Goal: Task Accomplishment & Management: Use online tool/utility

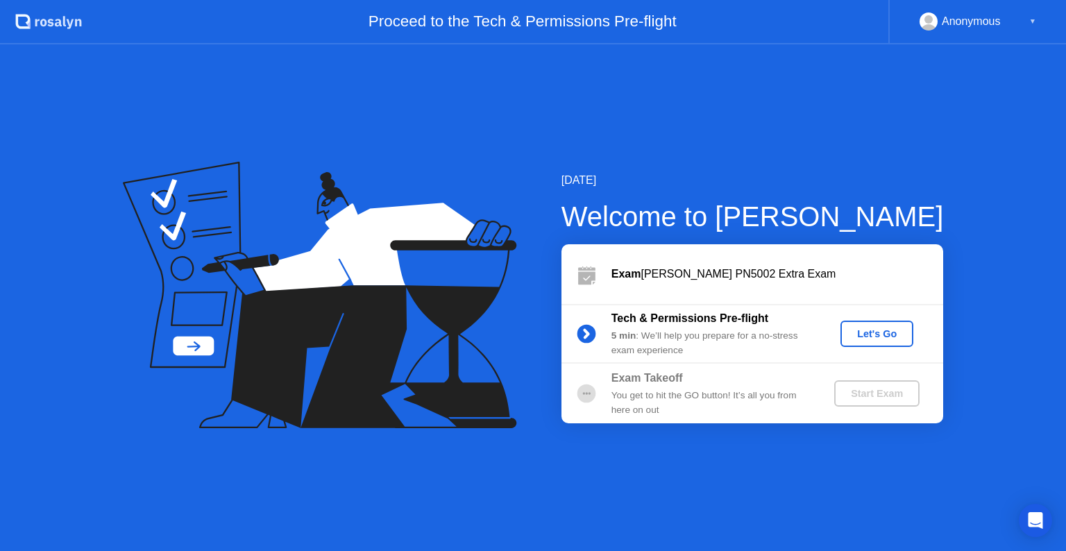
click at [883, 331] on div "Let's Go" at bounding box center [877, 333] width 62 height 11
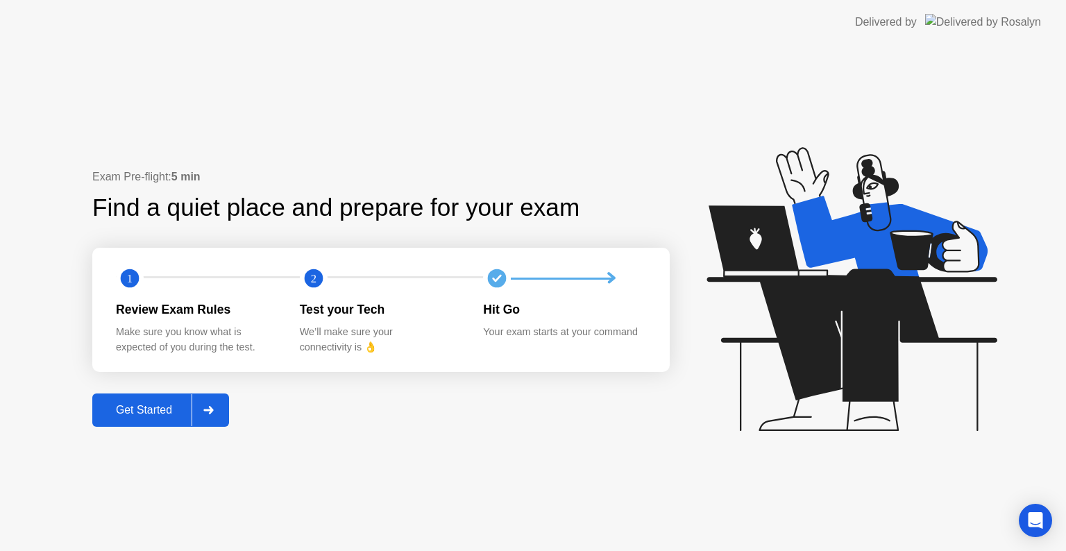
click at [163, 409] on div "Get Started" at bounding box center [143, 410] width 95 height 12
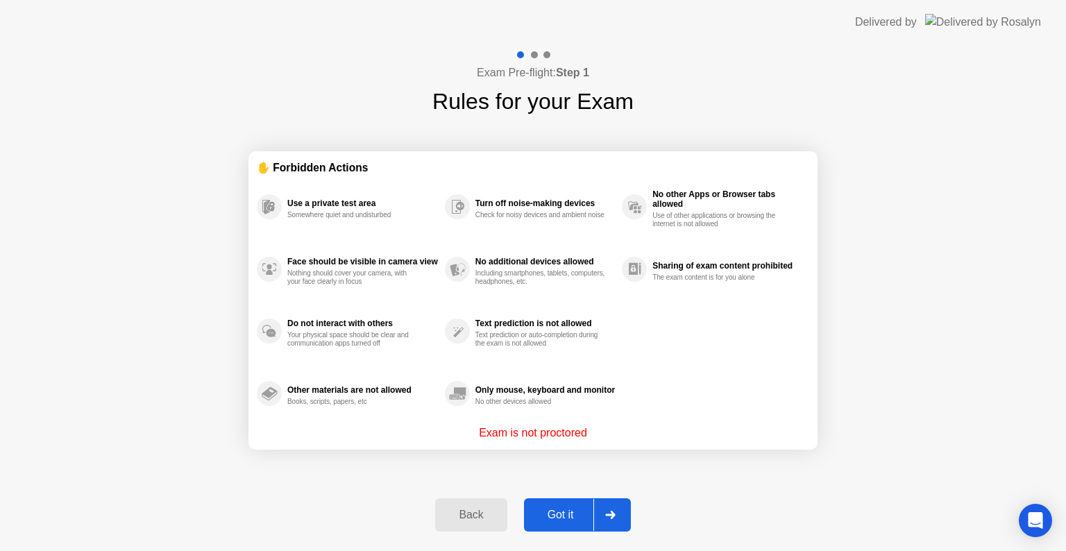
click at [550, 526] on button "Got it" at bounding box center [577, 514] width 107 height 33
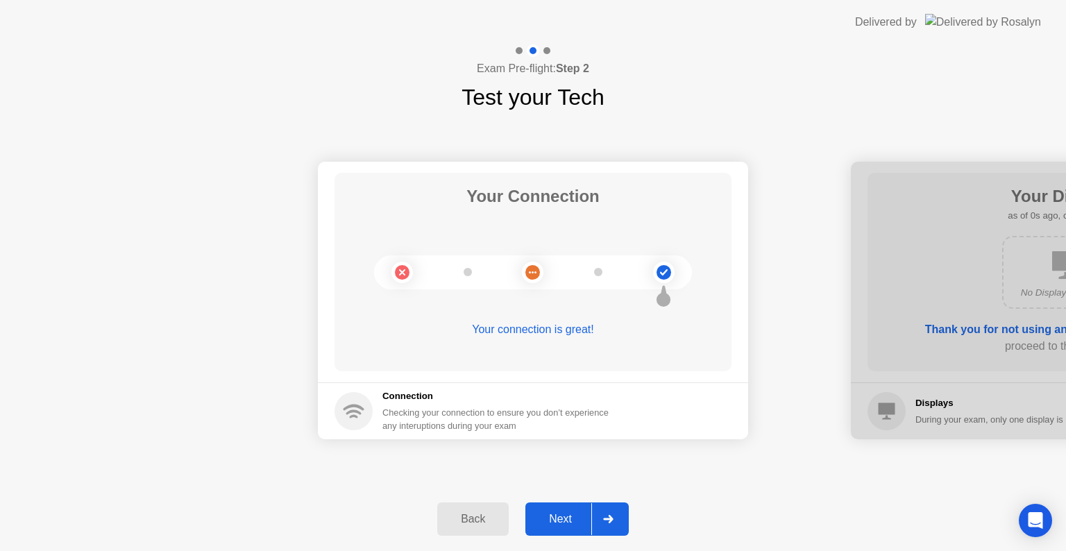
click at [550, 525] on div "Next" at bounding box center [560, 519] width 62 height 12
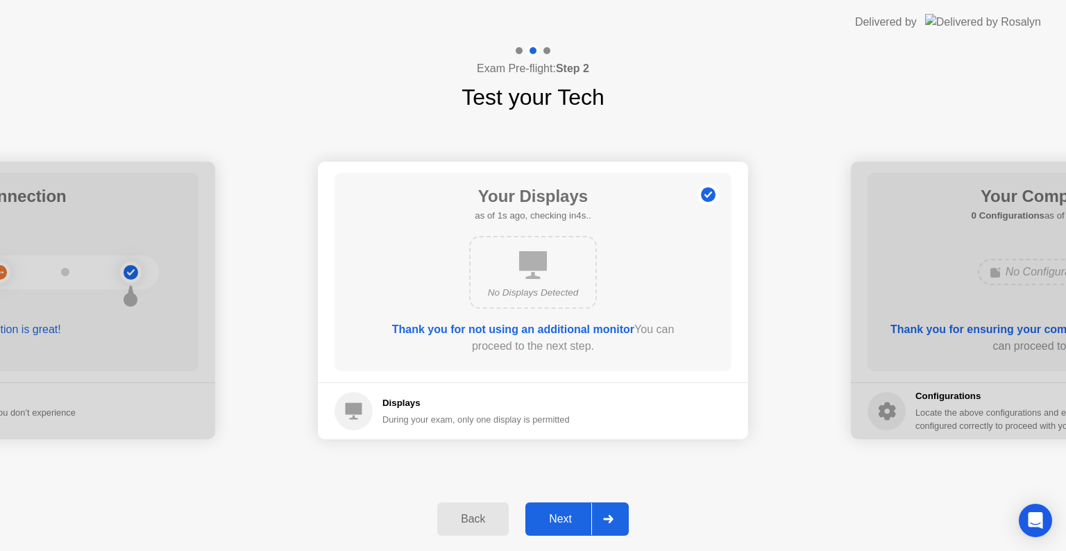
click at [550, 525] on div "Next" at bounding box center [560, 519] width 62 height 12
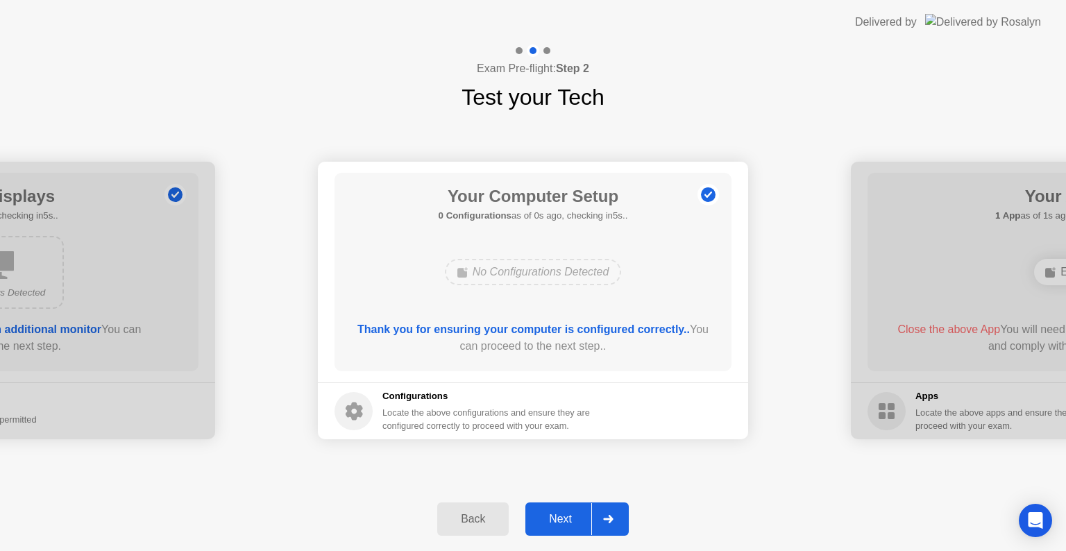
click at [550, 525] on div "Next" at bounding box center [560, 519] width 62 height 12
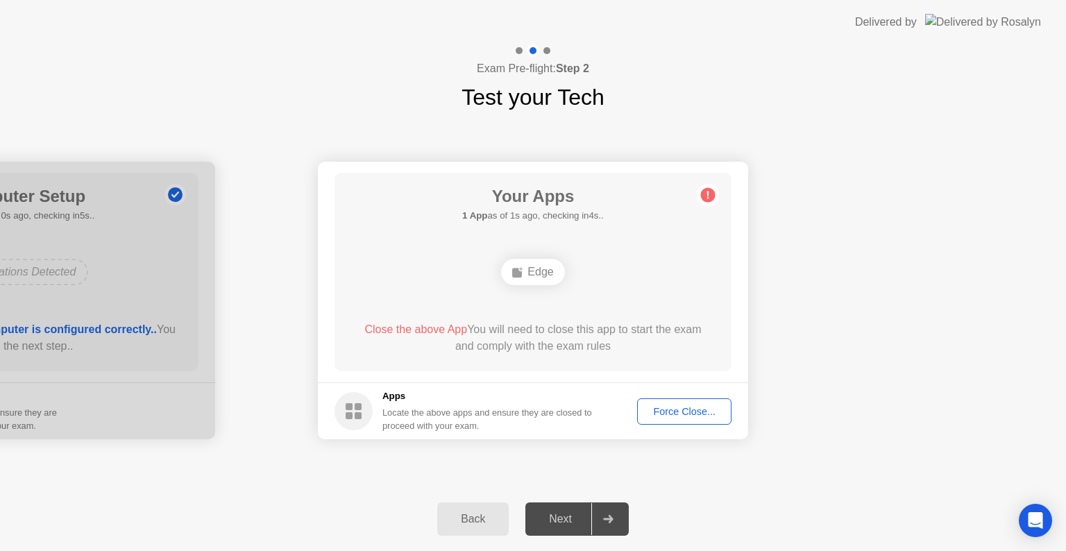
click at [550, 525] on div "Next" at bounding box center [560, 519] width 62 height 12
click at [682, 409] on div "Force Close..." at bounding box center [684, 411] width 85 height 11
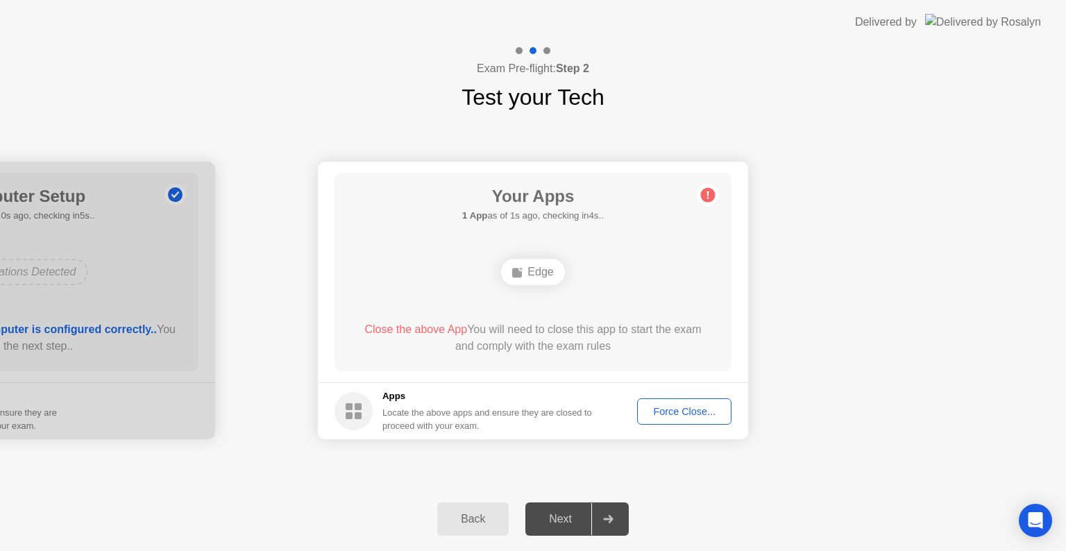
click at [684, 414] on div "Force Close..." at bounding box center [684, 411] width 85 height 11
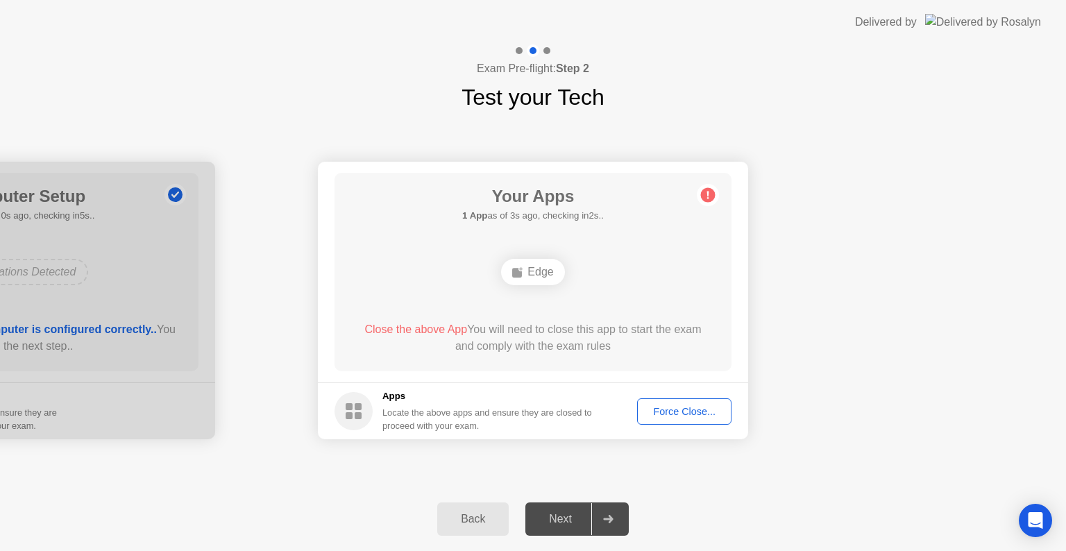
click at [676, 397] on footer "Apps Locate the above apps and ensure they are closed to proceed with your exam…" at bounding box center [533, 410] width 430 height 57
click at [680, 415] on div "Force Close..." at bounding box center [684, 411] width 85 height 11
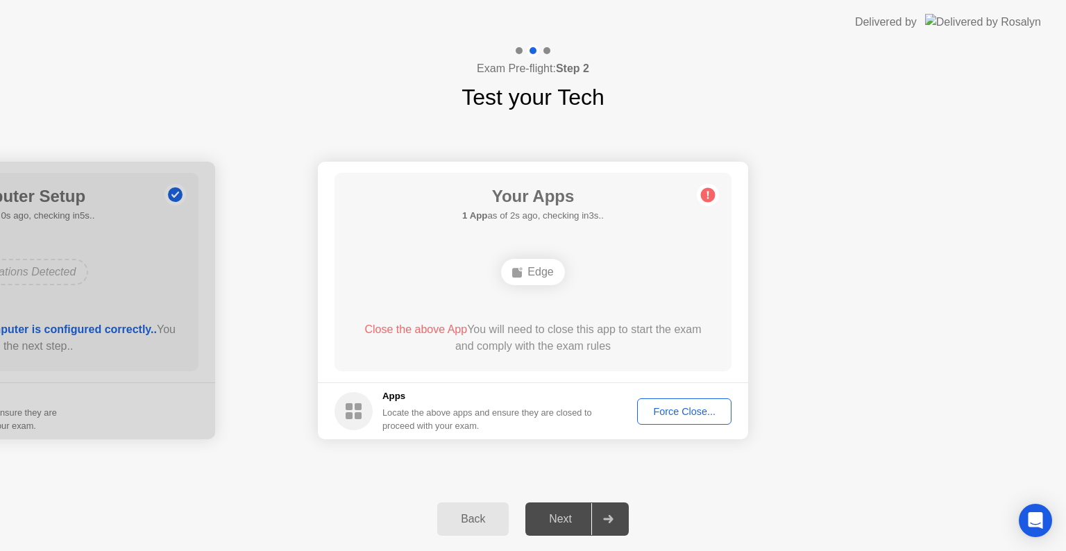
click at [563, 522] on div "Next" at bounding box center [560, 519] width 62 height 12
click at [686, 416] on div "Force Close..." at bounding box center [684, 411] width 85 height 11
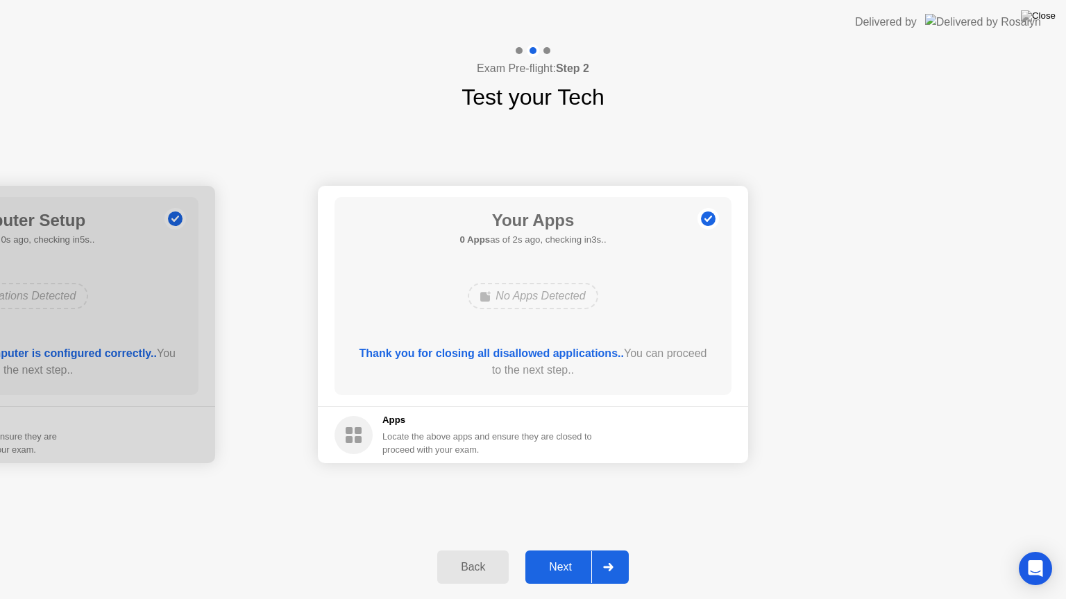
click at [568, 550] on div "Next" at bounding box center [560, 567] width 62 height 12
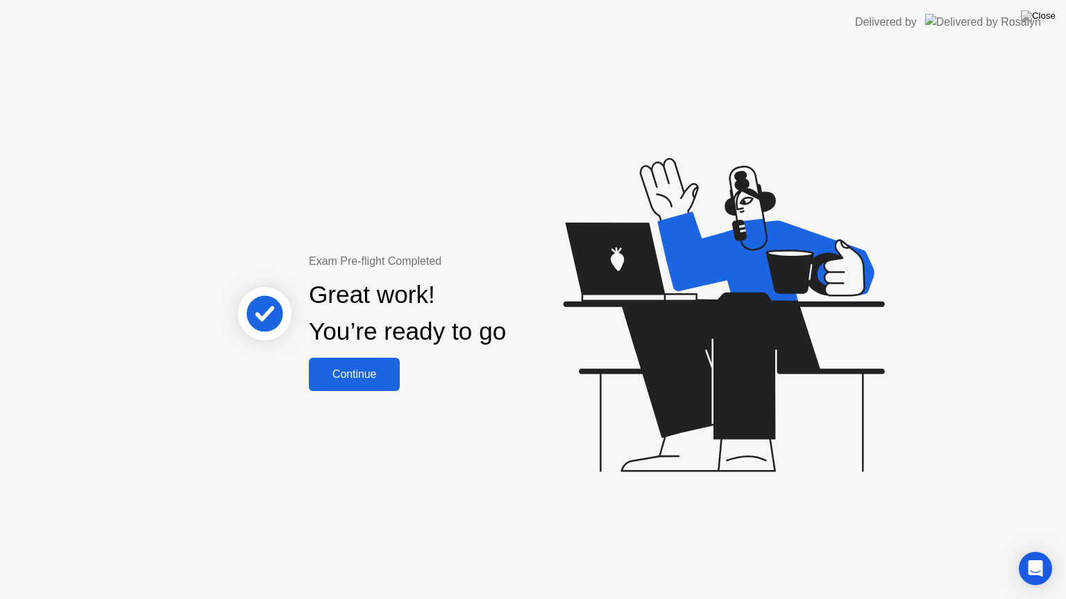
click at [394, 374] on div "Continue" at bounding box center [354, 374] width 83 height 12
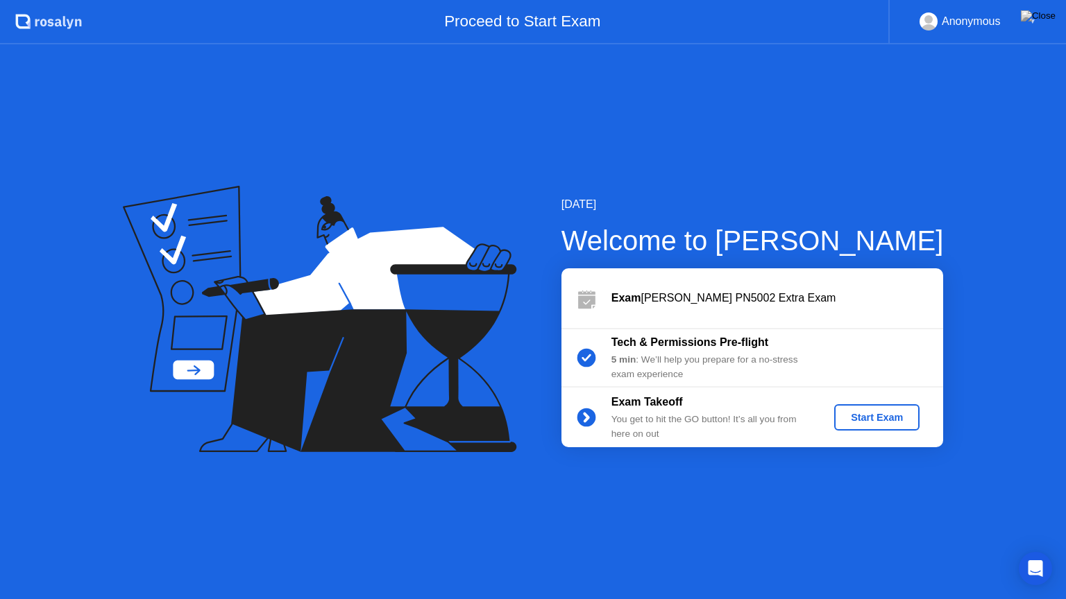
click at [884, 425] on button "Start Exam" at bounding box center [876, 418] width 85 height 26
